Goal: Task Accomplishment & Management: Manage account settings

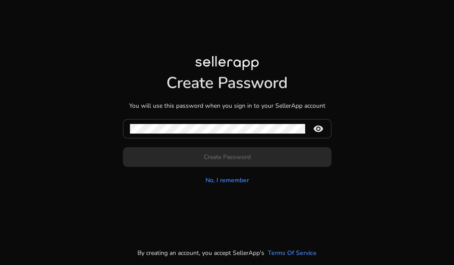
click at [183, 57] on div "Create Password You will use this password when you sign in to your SellerApp a…" at bounding box center [227, 120] width 440 height 129
click at [174, 98] on div "Create Password You will use this password when you sign in to your SellerApp a…" at bounding box center [227, 129] width 208 height 111
drag, startPoint x: 174, startPoint y: 98, endPoint x: 174, endPoint y: 82, distance: 16.2
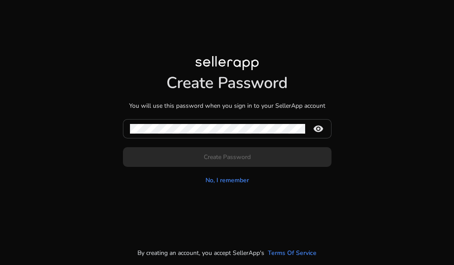
click at [174, 82] on div "Create Password You will use this password when you sign in to your SellerApp a…" at bounding box center [227, 129] width 208 height 111
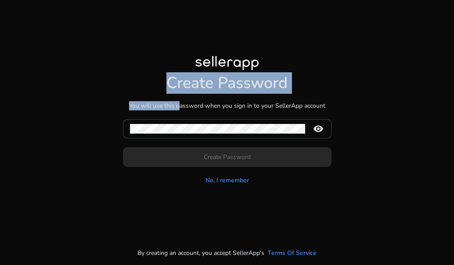
click at [174, 82] on h1 "Create Password" at bounding box center [227, 83] width 208 height 19
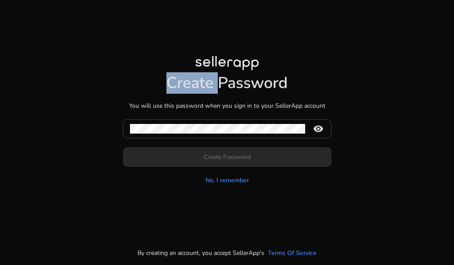
click at [174, 81] on h1 "Create Password" at bounding box center [227, 83] width 208 height 19
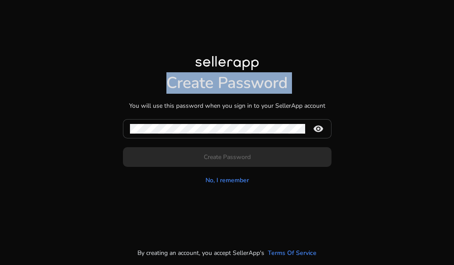
click at [174, 81] on h1 "Create Password" at bounding box center [227, 83] width 208 height 19
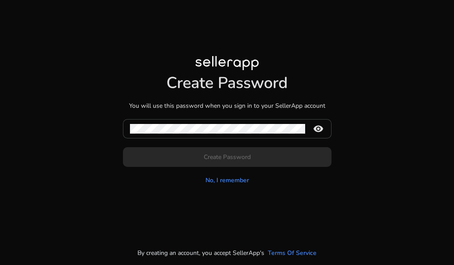
click at [174, 151] on form "remove_red_eye Create Password No, I remember" at bounding box center [227, 152] width 208 height 66
click at [175, 170] on form "remove_red_eye Create Password No, I remember" at bounding box center [227, 152] width 208 height 66
click at [164, 214] on div "Create Password You will use this password when you sign in to your SellerApp a…" at bounding box center [227, 120] width 454 height 241
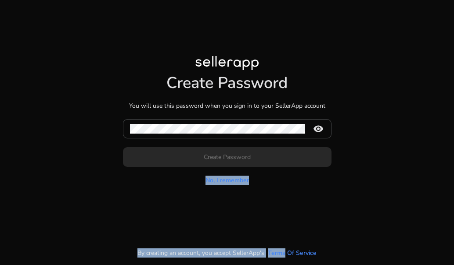
drag, startPoint x: 164, startPoint y: 214, endPoint x: 192, endPoint y: 293, distance: 84.0
click at [192, 265] on html "Create Password You will use this password when you sign in to your SellerApp a…" at bounding box center [227, 132] width 454 height 265
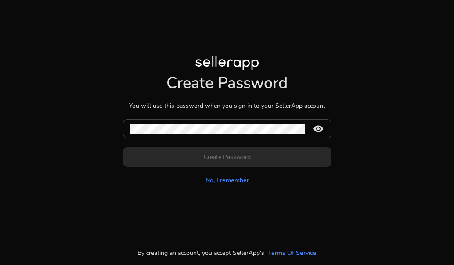
click at [197, 85] on h1 "Create Password" at bounding box center [227, 83] width 208 height 19
click at [315, 122] on div "remove_red_eye" at bounding box center [230, 128] width 201 height 19
